Goal: Complete application form: Complete application form

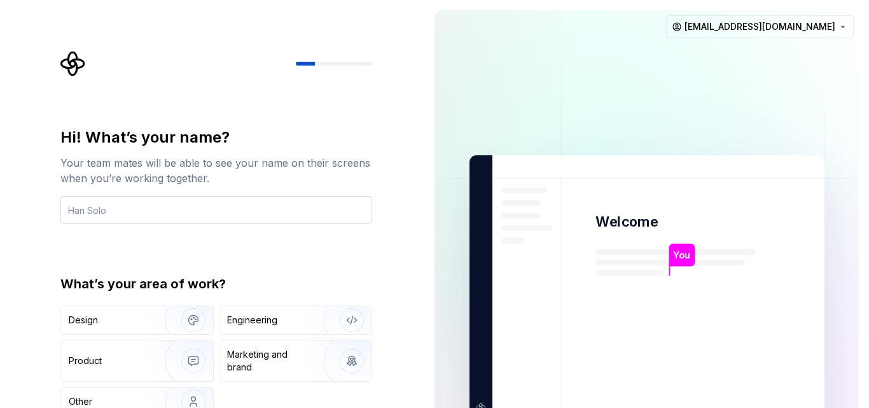
click at [257, 217] on input "text" at bounding box center [216, 210] width 312 height 28
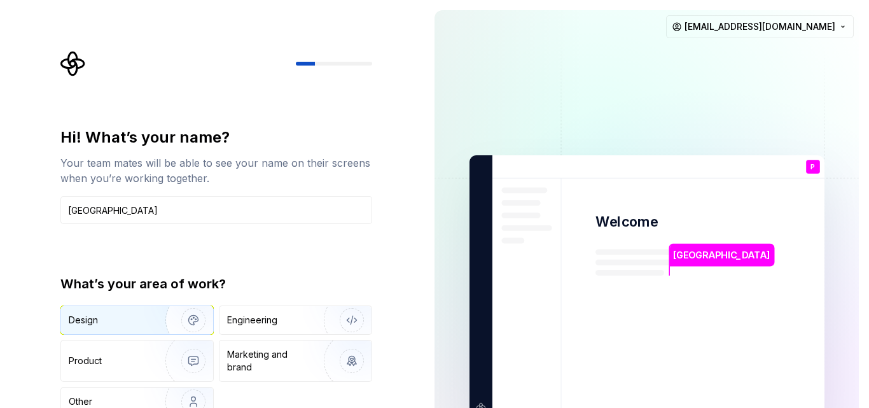
type input "Pragya"
click at [161, 321] on img "button" at bounding box center [184, 319] width 81 height 85
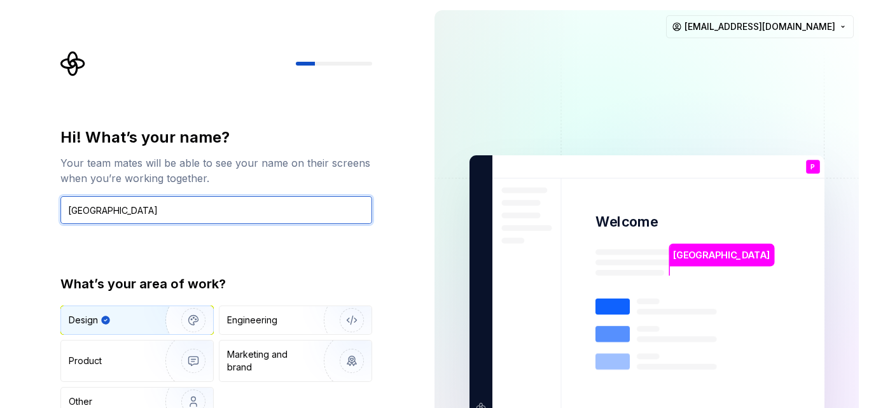
click at [226, 216] on input "Pragya" at bounding box center [216, 210] width 312 height 28
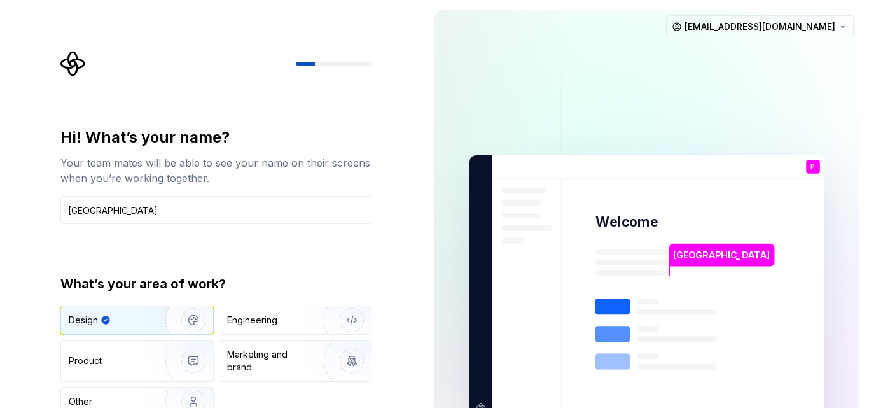
click at [252, 257] on div "Hi! What’s your name? Your team mates will be able to see your name on their sc…" at bounding box center [216, 271] width 312 height 289
click at [266, 324] on div "Engineering" at bounding box center [252, 320] width 50 height 13
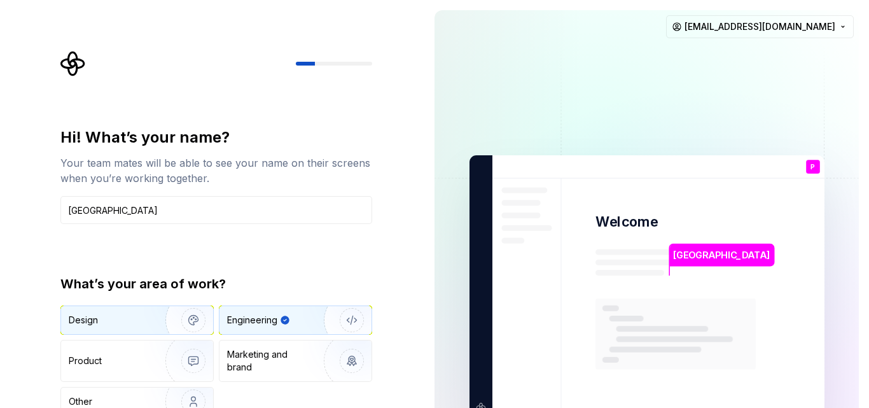
click at [156, 321] on img "button" at bounding box center [184, 319] width 81 height 85
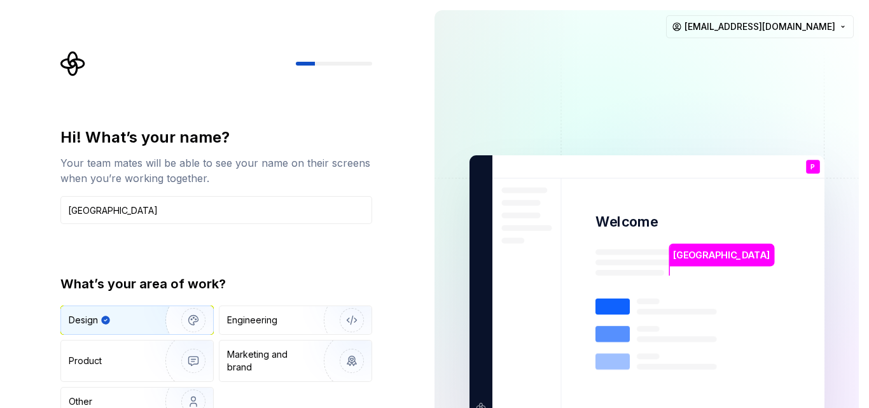
click at [197, 317] on img "button" at bounding box center [184, 319] width 81 height 85
click at [611, 313] on rect at bounding box center [612, 306] width 34 height 16
click at [736, 228] on img at bounding box center [646, 287] width 515 height 601
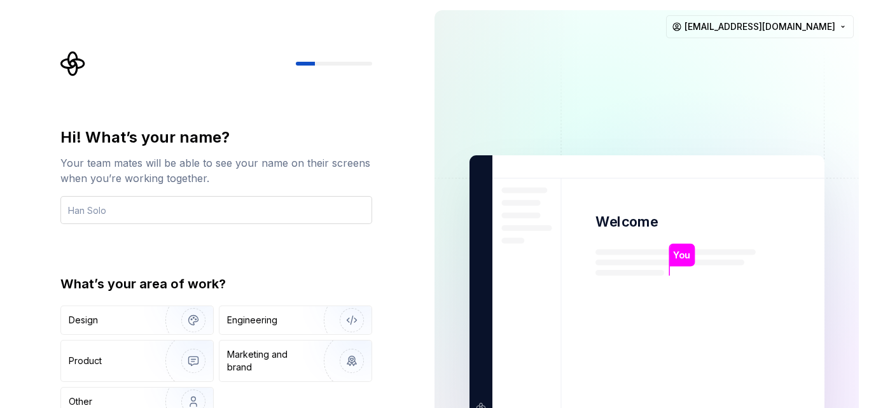
click at [176, 216] on input "text" at bounding box center [216, 210] width 312 height 28
type input "[GEOGRAPHIC_DATA]"
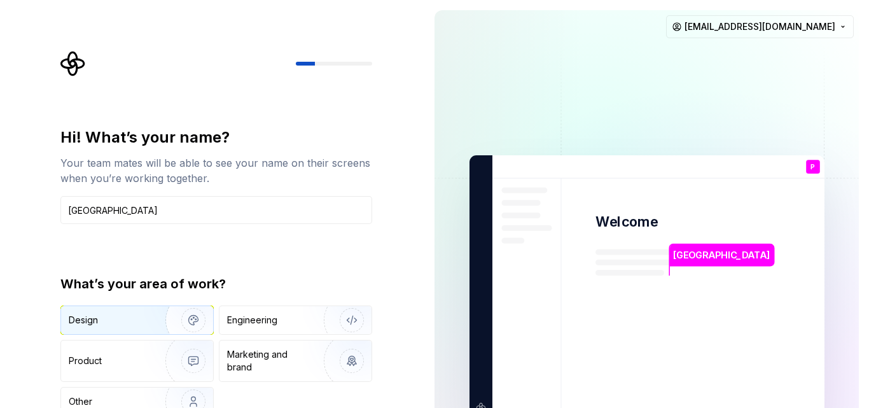
click at [159, 326] on img "button" at bounding box center [184, 319] width 81 height 85
click at [199, 320] on img "button" at bounding box center [184, 319] width 81 height 85
click at [170, 321] on img "button" at bounding box center [184, 319] width 81 height 85
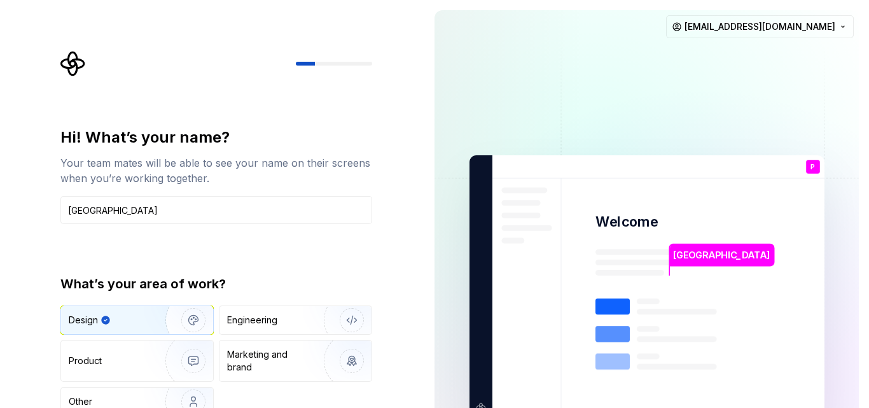
click at [170, 321] on img "button" at bounding box center [184, 319] width 81 height 85
click at [288, 327] on div "Engineering" at bounding box center [295, 320] width 152 height 28
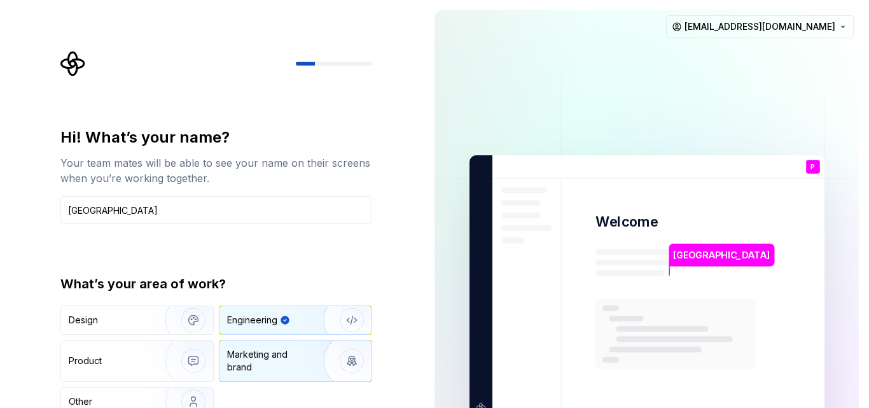
click at [270, 356] on div "Marketing and brand" at bounding box center [270, 360] width 86 height 25
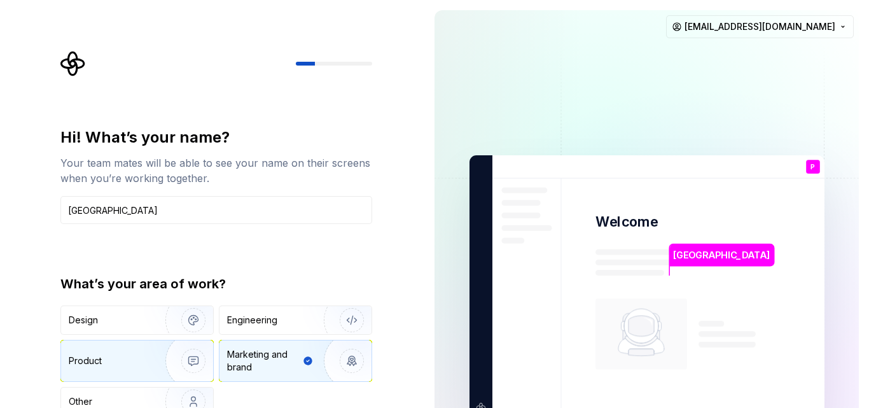
click at [113, 371] on div "Product" at bounding box center [137, 360] width 152 height 41
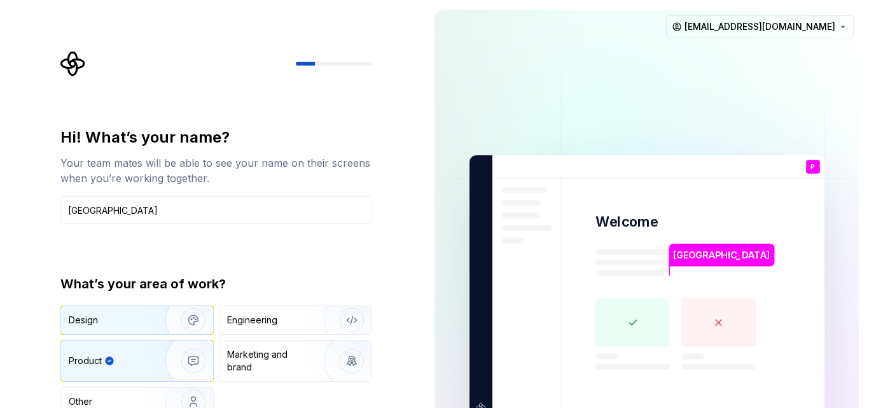
click at [133, 306] on div "Design" at bounding box center [137, 320] width 152 height 28
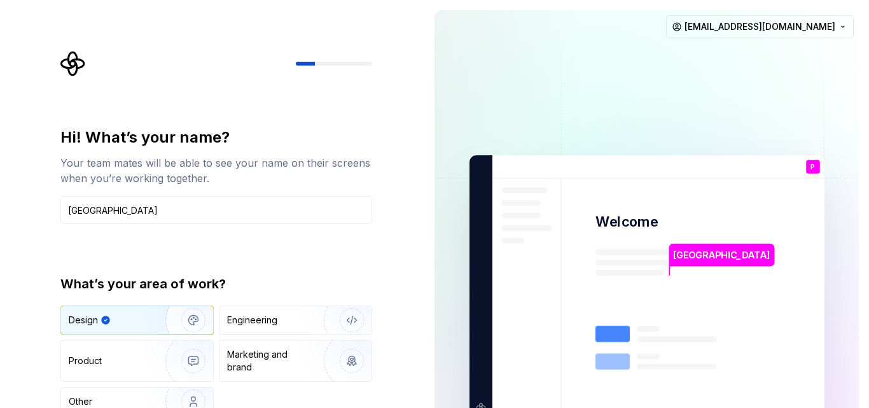
click at [326, 59] on div at bounding box center [216, 63] width 312 height 25
click at [125, 401] on div "Other" at bounding box center [106, 401] width 74 height 13
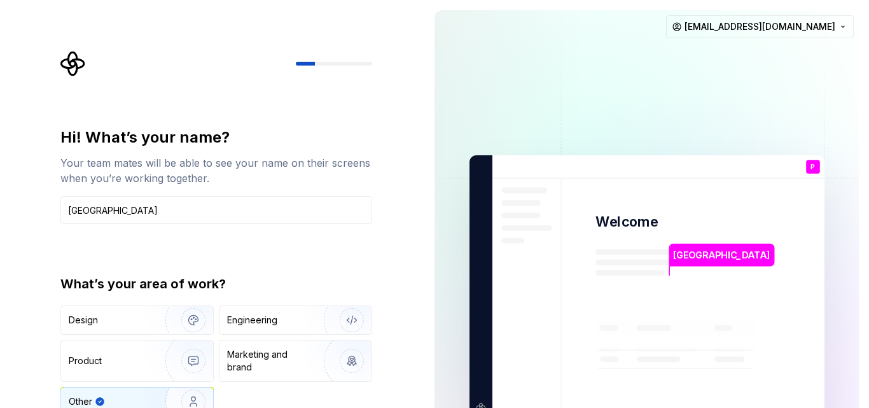
click at [322, 263] on div "Hi! What’s your name? Your team mates will be able to see your name on their sc…" at bounding box center [216, 271] width 312 height 289
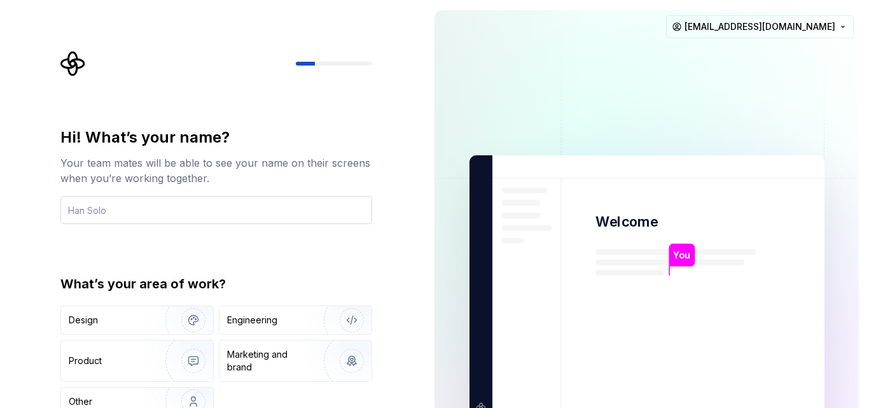
click at [228, 212] on input "text" at bounding box center [216, 210] width 312 height 28
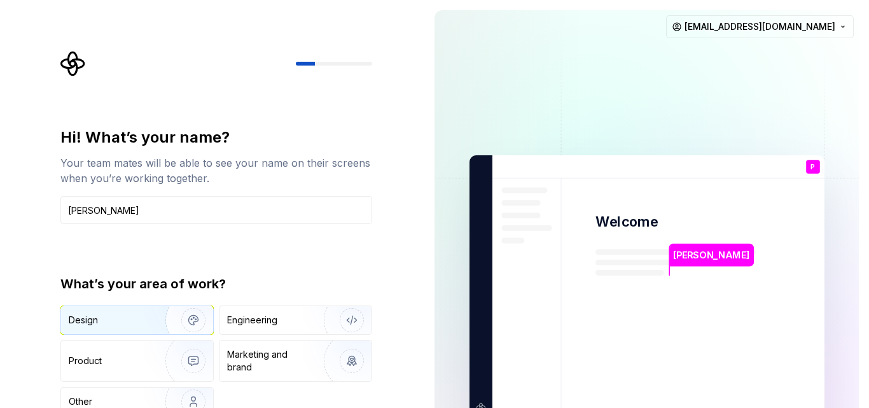
type input "Pragya jangra"
click at [127, 323] on div "Design" at bounding box center [109, 320] width 80 height 13
click at [272, 157] on div "Your team mates will be able to see your name on their screens when you’re work…" at bounding box center [216, 170] width 312 height 31
click at [815, 163] on p "P" at bounding box center [812, 166] width 4 height 7
click at [814, 165] on p "P" at bounding box center [812, 166] width 4 height 7
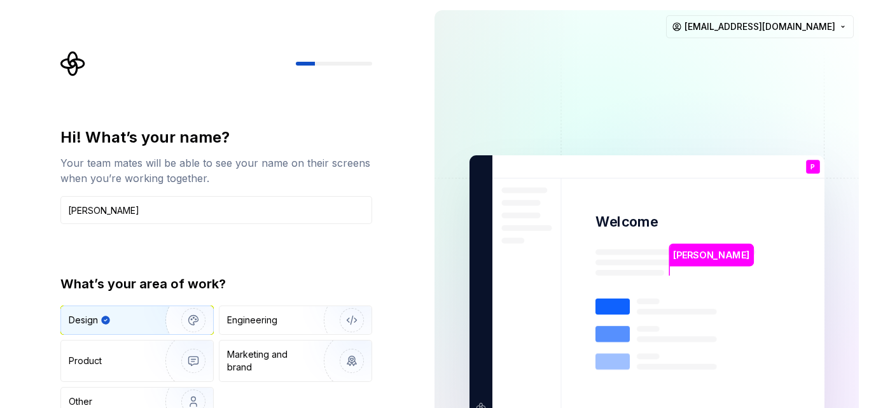
click at [710, 255] on p "Pragya jangra" at bounding box center [711, 255] width 76 height 14
click at [610, 315] on icon at bounding box center [675, 355] width 160 height 114
click at [608, 310] on rect at bounding box center [612, 306] width 34 height 16
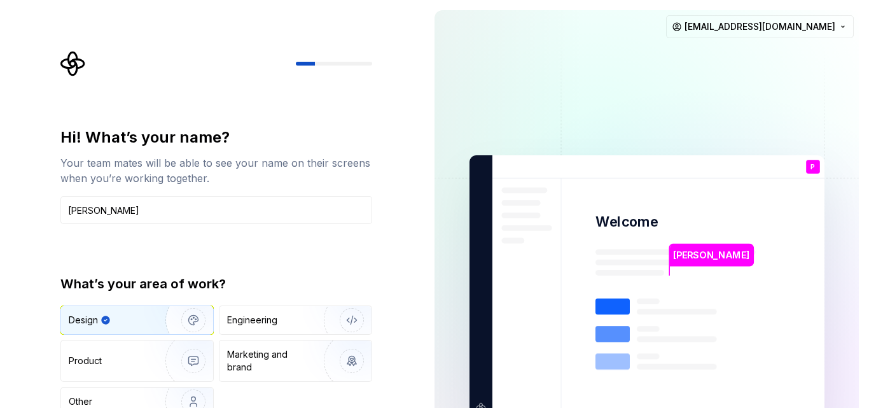
click at [608, 310] on rect at bounding box center [612, 306] width 34 height 16
drag, startPoint x: 608, startPoint y: 310, endPoint x: 620, endPoint y: 350, distance: 41.8
click at [620, 350] on icon at bounding box center [675, 355] width 160 height 114
click at [605, 366] on rect at bounding box center [612, 361] width 34 height 16
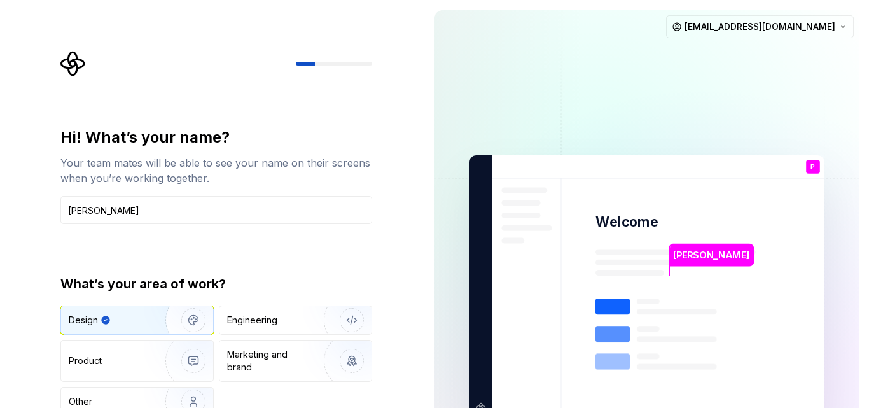
click at [605, 366] on rect at bounding box center [612, 361] width 34 height 16
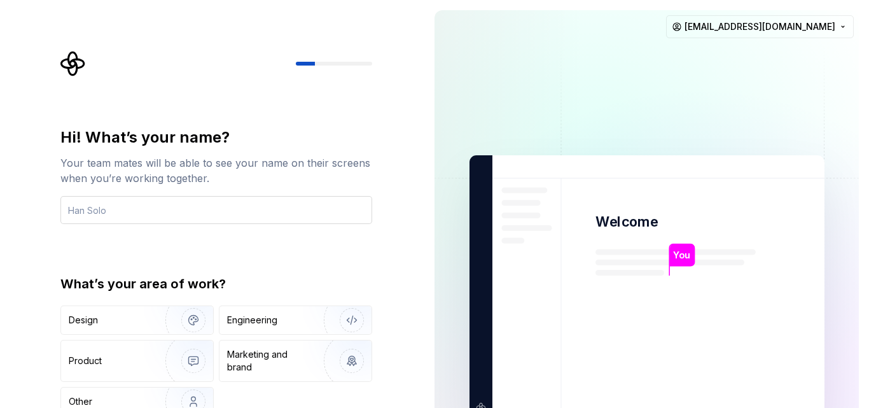
click at [298, 207] on input "text" at bounding box center [216, 210] width 312 height 28
type input "[GEOGRAPHIC_DATA]"
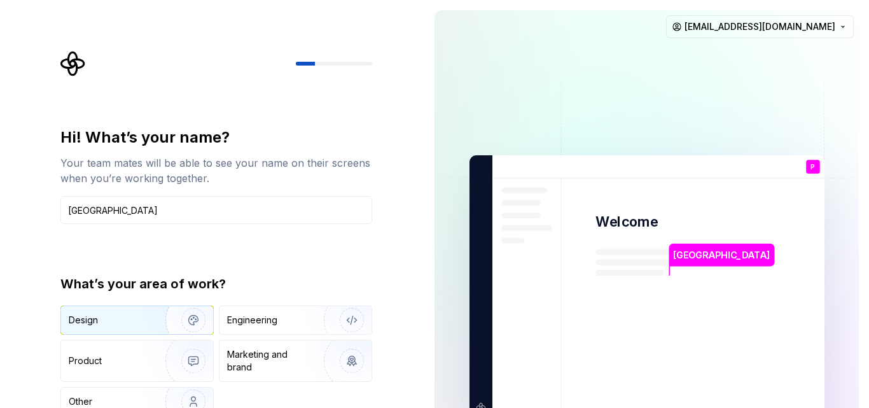
click at [149, 324] on img "button" at bounding box center [184, 319] width 81 height 85
click at [228, 68] on div at bounding box center [216, 63] width 312 height 25
